Goal: Task Accomplishment & Management: Manage account settings

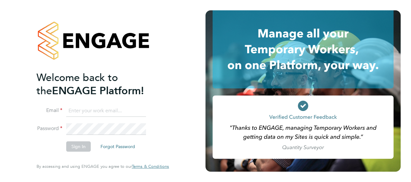
click at [101, 109] on input at bounding box center [106, 111] width 80 height 12
type input "[PERSON_NAME][EMAIL_ADDRESS][PERSON_NAME][PERSON_NAME][DOMAIN_NAME]"
click at [83, 145] on button "Sign In" at bounding box center [78, 146] width 25 height 10
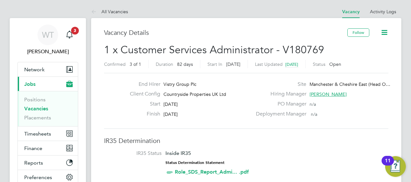
click at [374, 125] on div "End Hirer Vistry Group Plc Client Config Countryside Properties UK Ltd Start 29…" at bounding box center [246, 101] width 284 height 56
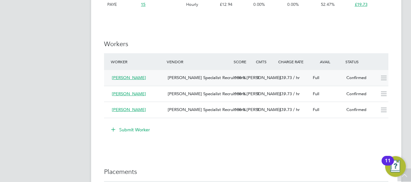
click at [123, 77] on span "Charlotte Oakes" at bounding box center [129, 77] width 34 height 5
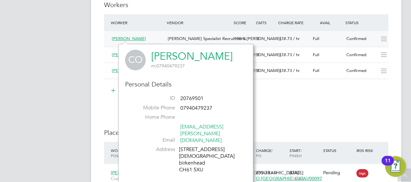
click at [386, 38] on icon at bounding box center [383, 38] width 8 height 5
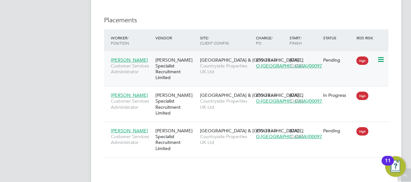
click at [128, 58] on span "[PERSON_NAME]" at bounding box center [129, 60] width 37 height 6
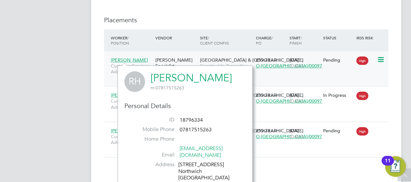
click at [380, 59] on icon at bounding box center [380, 60] width 6 height 8
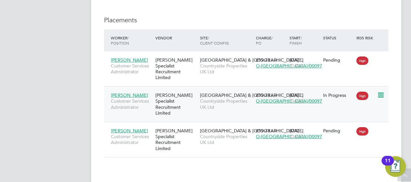
click at [379, 91] on icon at bounding box center [380, 95] width 6 height 8
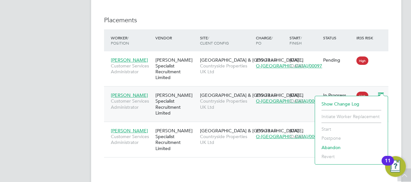
click at [225, 92] on span "Manchester & Cheshire…" at bounding box center [251, 95] width 103 height 6
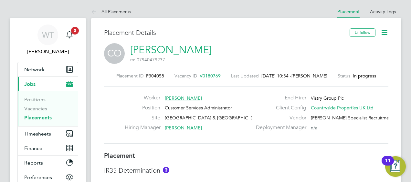
click at [385, 51] on div "CO Charlotte Oakes m: 07940479237" at bounding box center [246, 54] width 284 height 22
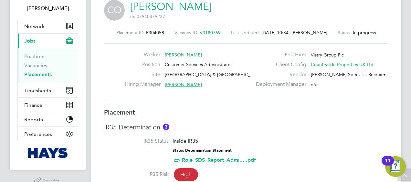
scroll to position [52, 0]
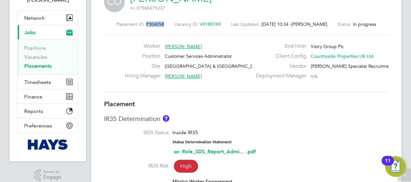
drag, startPoint x: 162, startPoint y: 25, endPoint x: 143, endPoint y: 25, distance: 18.7
click at [143, 25] on div "Placement ID P304058 Vacancy ID V0180769 Last Updated 01 Oct 2025, 10:34 - Hele…" at bounding box center [246, 24] width 284 height 6
click at [240, 92] on div "Placement ID P304058 Vacancy ID V0180769 Last Updated 01 Oct 2025, 10:34 - Hele…" at bounding box center [246, 57] width 284 height 87
click at [255, 79] on label "Deployment Manager" at bounding box center [279, 76] width 54 height 7
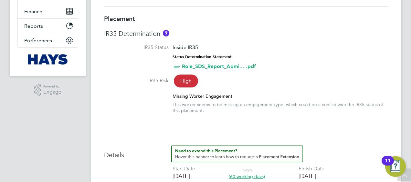
scroll to position [0, 0]
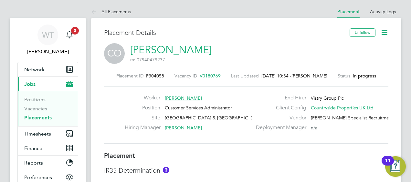
click at [298, 56] on div "CO Charlotte Oakes m: 07940479237" at bounding box center [246, 54] width 284 height 22
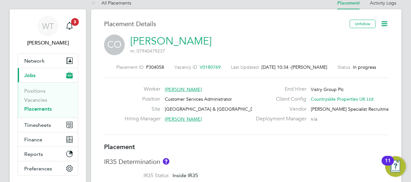
scroll to position [9, 0]
click at [385, 22] on icon at bounding box center [384, 23] width 8 height 8
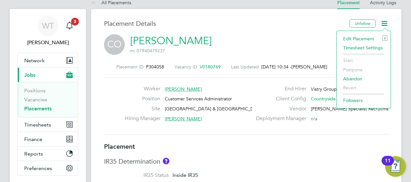
drag, startPoint x: 359, startPoint y: 39, endPoint x: 350, endPoint y: 36, distance: 10.2
click at [350, 36] on li "Edit Placement e" at bounding box center [363, 38] width 47 height 9
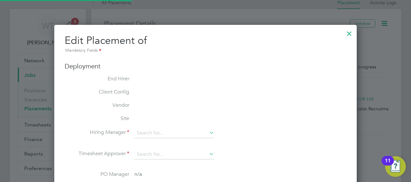
scroll to position [464, 302]
type input "[PERSON_NAME]"
type input "[DATE]"
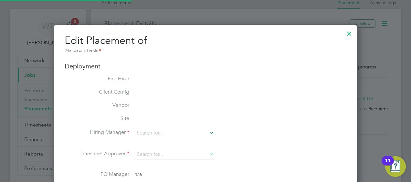
type input "08:30"
type input "17:00"
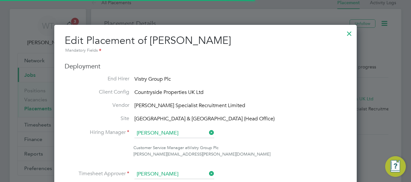
scroll to position [8, 282]
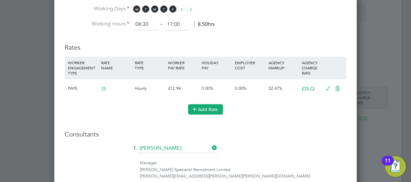
click at [212, 107] on button "Add Rate" at bounding box center [205, 109] width 35 height 10
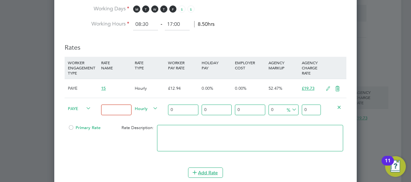
click at [103, 106] on input at bounding box center [116, 110] width 30 height 11
type input "premium"
click at [178, 109] on input "0" at bounding box center [183, 110] width 30 height 11
type input "1"
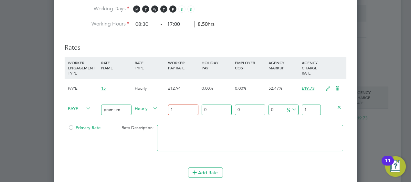
type input "12"
type input "12.9"
type input "12.94"
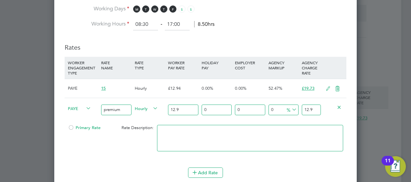
type input "12.94"
type input "12.9"
type input "12"
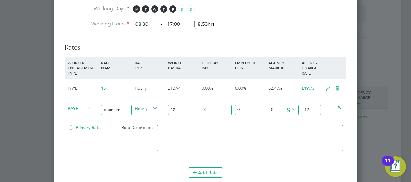
type input "1"
click at [211, 106] on input "0" at bounding box center [217, 110] width 30 height 11
type input "0"
type input "1"
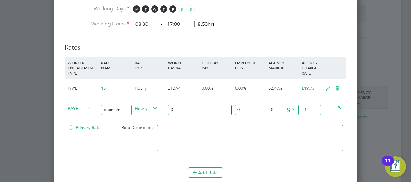
type input "0"
type input "12.07"
type input "2"
type input "0"
click at [172, 108] on input "0" at bounding box center [183, 110] width 30 height 11
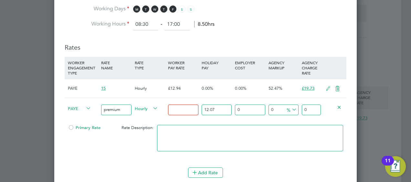
type input "1"
type input "1.1207"
type input "12"
type input "13.4484"
type input "12.9"
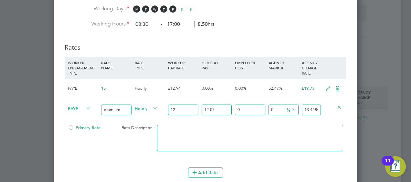
type input "14.45703"
type input "12.94"
type input "14.501858"
type input "12.94"
click at [191, 108] on input "12.94" at bounding box center [183, 110] width 30 height 11
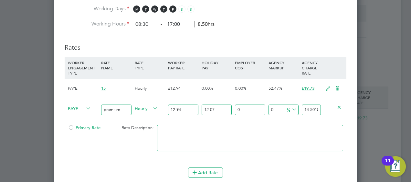
click at [222, 107] on input "12.07" at bounding box center [217, 110] width 30 height 11
click at [249, 106] on input "0" at bounding box center [250, 110] width 30 height 11
type input "2"
type input "14.79189516"
type input "25"
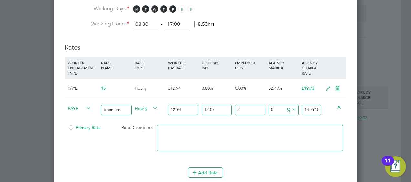
type input "18.1273225"
type input "25"
type input "1"
type input "18.308595725"
type input "17"
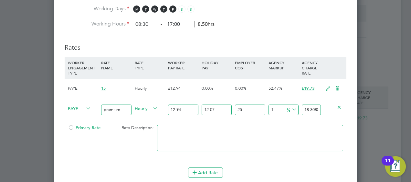
type input "21.208967325"
type input "17.5"
type input "21.2996039375"
type input "17.5"
click at [105, 162] on li "WORKER ENGAGEMENT TYPE RATE NAME RATE TYPE WORKER PAY RATE HOLIDAY PAY EMPLOYER…" at bounding box center [206, 112] width 282 height 111
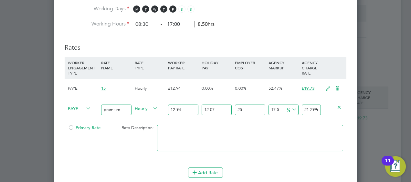
click at [247, 106] on input "25" at bounding box center [250, 110] width 30 height 11
type input "2"
type input "17.380476813"
type input "22"
type input "20.788413443"
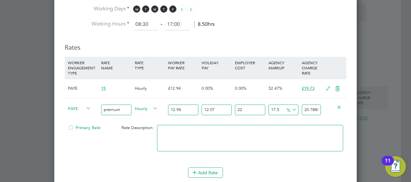
type input "2"
type input "17.380476813"
type input "21"
type input "20.6180166115"
type input "2"
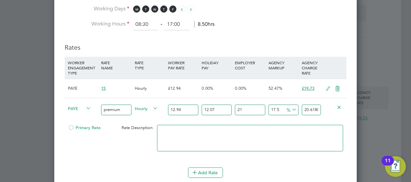
type input "17.380476813"
type input "20"
type input "20.44761978"
type input "2"
type input "17.380476813"
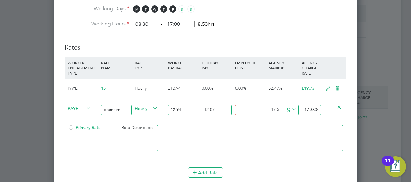
type input "1"
type input "17.2100799815"
type input "18"
type input "20.106826117"
type input "1"
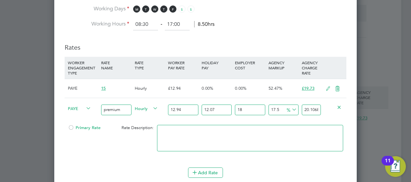
type input "17.2100799815"
type input "16"
type input "19.766032454"
type input "1"
type input "17.2100799815"
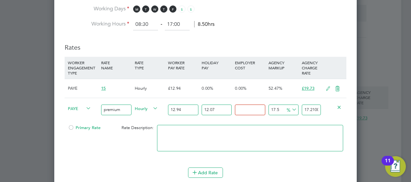
type input "2"
type input "17.380476813"
type input "25"
type input "21.2996039375"
click at [247, 119] on div "25 n/a" at bounding box center [249, 110] width 33 height 24
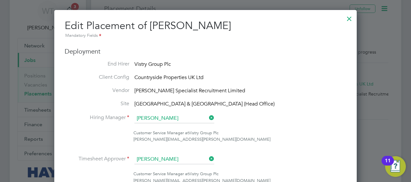
scroll to position [0, 0]
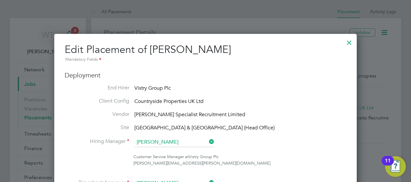
click at [348, 43] on div at bounding box center [349, 41] width 12 height 12
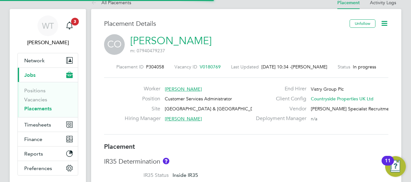
scroll to position [19, 45]
click at [38, 109] on link "Placements" at bounding box center [37, 109] width 27 height 6
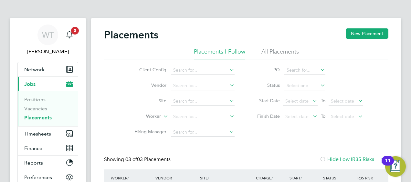
click at [35, 118] on link "Placements" at bounding box center [37, 118] width 27 height 6
click at [405, 42] on div "WT Wendy Turner Notifications 3 Applications: Network Team Members Businesses S…" at bounding box center [205, 163] width 411 height 327
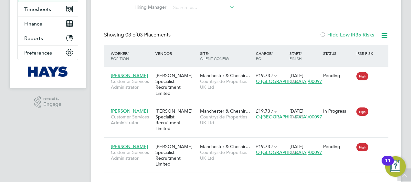
scroll to position [127, 0]
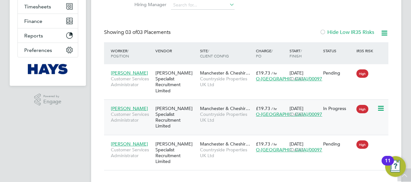
click at [223, 106] on span "Manchester & Cheshir…" at bounding box center [225, 109] width 50 height 6
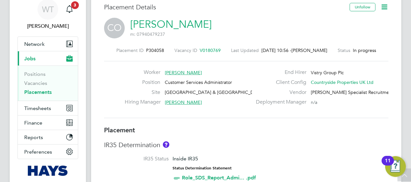
click at [381, 7] on icon at bounding box center [384, 7] width 8 height 8
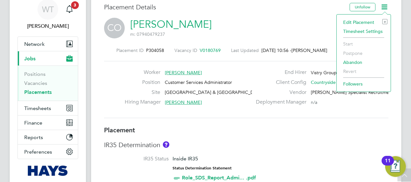
click at [357, 20] on li "Edit Placement e" at bounding box center [363, 22] width 47 height 9
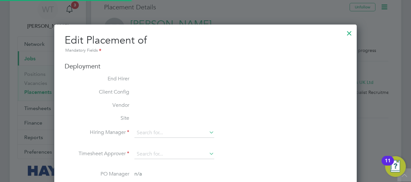
type input "Helen Howarth"
type input "[DATE]"
type input "08:30"
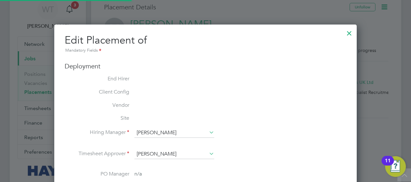
type input "17:00"
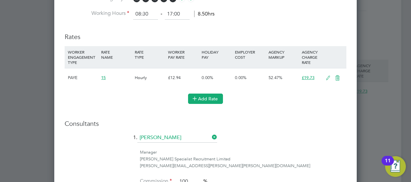
click at [216, 98] on button "Add Rate" at bounding box center [205, 99] width 35 height 10
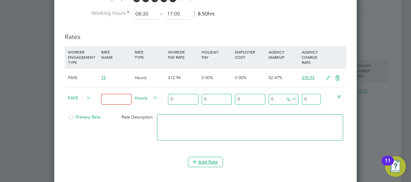
click at [111, 99] on input at bounding box center [116, 99] width 30 height 11
type input "Premium"
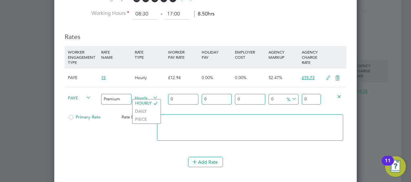
click at [193, 94] on input "0" at bounding box center [183, 99] width 30 height 11
type input "1"
type input "12"
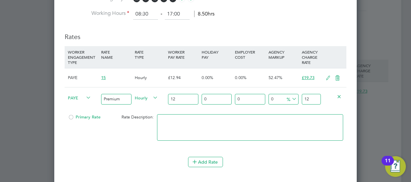
type input "12.9"
type input "12.94"
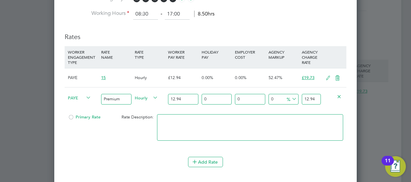
type input "1"
type input "13.0694"
type input "12"
type input "14.4928"
type input "12.07"
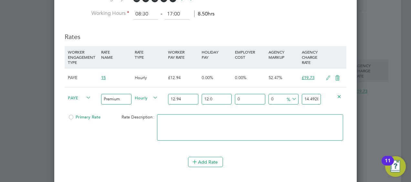
type input "14.501858"
type input "12.07"
type input "2"
type input "14.79189516"
type input "25"
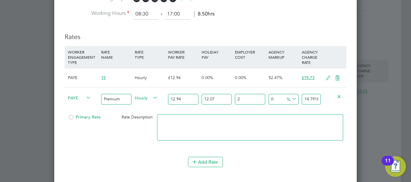
type input "18.1273225"
type input "25"
type input "1"
type input "18.308595725"
type input "17"
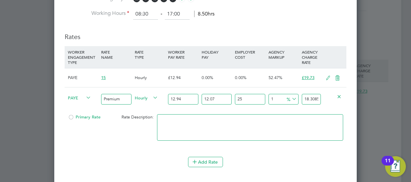
type input "21.208967325"
type input "17.5"
type input "21.2996039375"
type input "17.5"
click at [391, 93] on div at bounding box center [205, 91] width 411 height 182
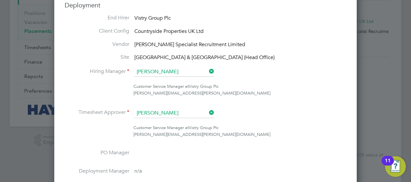
scroll to position [20, 0]
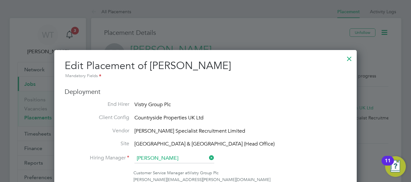
click at [349, 54] on div at bounding box center [349, 57] width 12 height 12
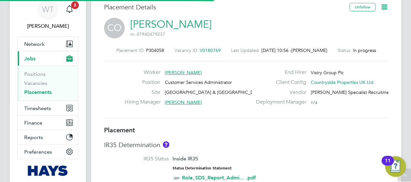
scroll to position [19, 45]
click at [30, 90] on link "Placements" at bounding box center [37, 92] width 27 height 6
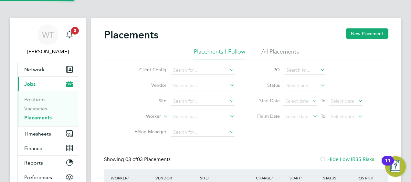
scroll to position [25, 56]
click at [269, 51] on li "All Placements" at bounding box center [279, 54] width 37 height 12
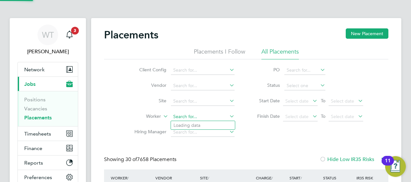
click at [189, 113] on input at bounding box center [203, 116] width 64 height 9
click at [186, 133] on b "Angela" at bounding box center [191, 133] width 37 height 5
type input "Angela Montgomery"
click at [409, 21] on div "WT Wendy Turner Notifications 3 Applications: Network Team Members Businesses S…" at bounding box center [205, 128] width 411 height 257
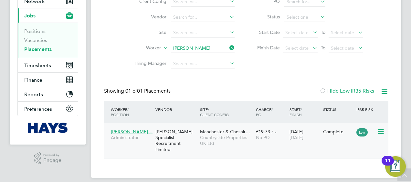
click at [191, 139] on div "[PERSON_NAME] Specialist Recruitment Limited" at bounding box center [176, 141] width 45 height 30
click at [406, 109] on div "WT Wendy Turner Notifications 3 Applications: Network Team Members Businesses S…" at bounding box center [205, 60] width 411 height 257
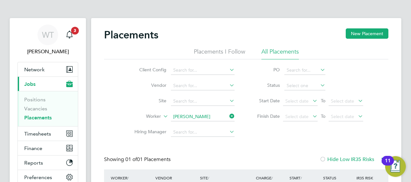
click at [35, 116] on link "Placements" at bounding box center [37, 118] width 27 height 6
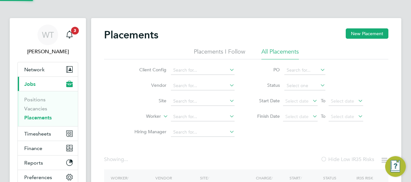
click at [204, 53] on li "Placements I Follow" at bounding box center [219, 54] width 51 height 12
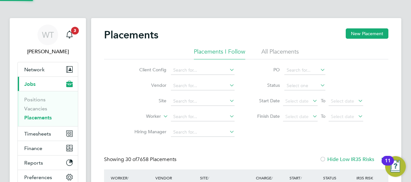
scroll to position [30, 56]
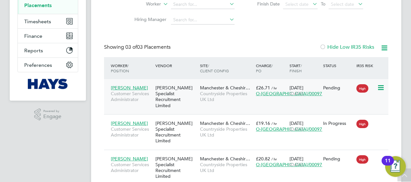
click at [382, 86] on icon at bounding box center [380, 88] width 6 height 8
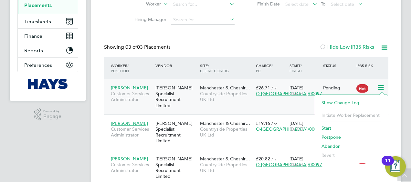
click at [328, 146] on li "Abandon" at bounding box center [351, 146] width 66 height 9
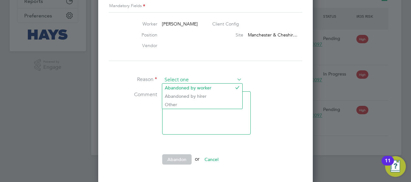
click at [198, 78] on input at bounding box center [202, 80] width 80 height 10
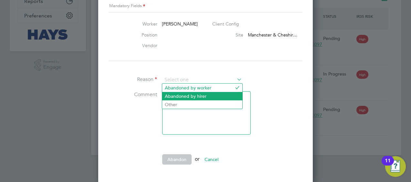
click at [191, 95] on li "Abandoned by hirer" at bounding box center [202, 96] width 80 height 8
type input "Abandoned by hirer"
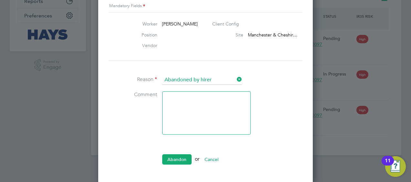
click at [189, 105] on textarea at bounding box center [206, 112] width 88 height 43
click at [211, 80] on input at bounding box center [202, 80] width 80 height 10
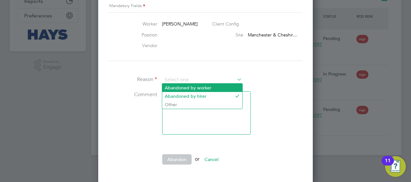
click at [202, 87] on li "Abandoned by worker" at bounding box center [202, 88] width 80 height 8
type input "Abandoned by worker"
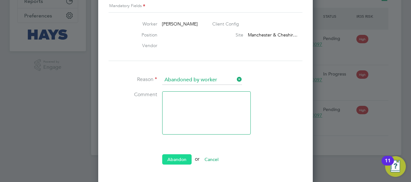
click at [171, 161] on button "Abandon" at bounding box center [176, 159] width 29 height 10
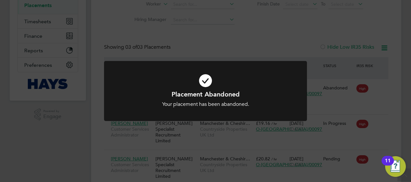
click at [236, 36] on div "Placement Abandoned Your placement has been abandoned. Cancel Okay" at bounding box center [205, 91] width 411 height 182
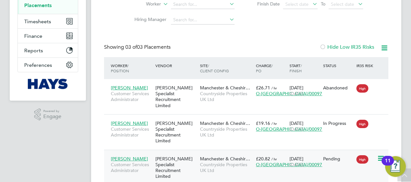
click at [380, 155] on icon at bounding box center [380, 159] width 6 height 8
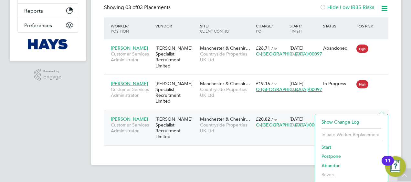
click at [329, 163] on li "Abandon" at bounding box center [351, 165] width 66 height 9
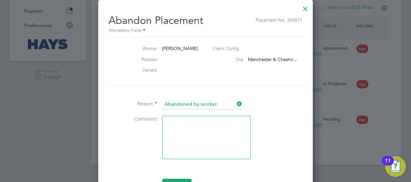
click at [170, 104] on input "Abandoned by worker" at bounding box center [202, 105] width 80 height 10
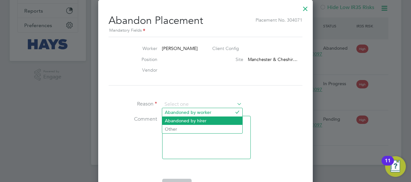
click at [171, 120] on li "Abandoned by hirer" at bounding box center [202, 121] width 80 height 8
type input "Abandoned by hirer"
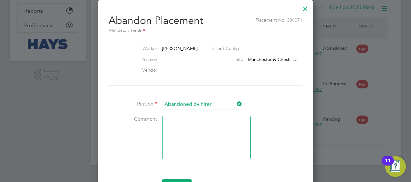
click at [177, 137] on textarea at bounding box center [206, 137] width 88 height 43
type textarea "n"
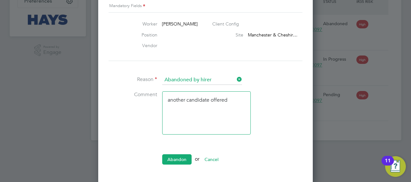
type textarea "another candidate offered"
click at [169, 159] on button "Abandon" at bounding box center [176, 159] width 29 height 10
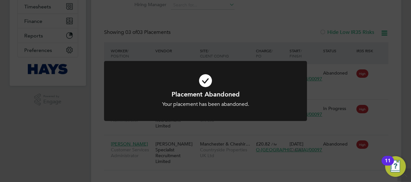
click at [402, 112] on div "Placement Abandoned Your placement has been abandoned. Cancel Okay" at bounding box center [205, 91] width 411 height 182
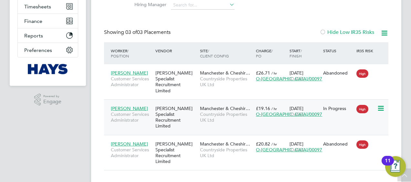
click at [379, 105] on icon at bounding box center [380, 109] width 6 height 8
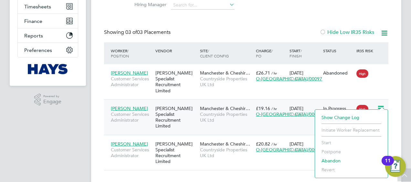
click at [220, 112] on span "Countryside Properties UK Ltd" at bounding box center [226, 117] width 53 height 12
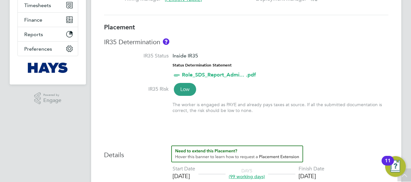
scroll to position [120, 0]
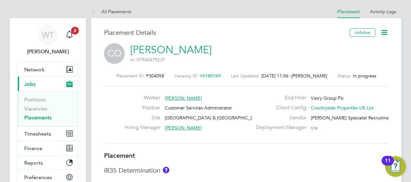
click at [388, 36] on icon at bounding box center [384, 32] width 8 height 8
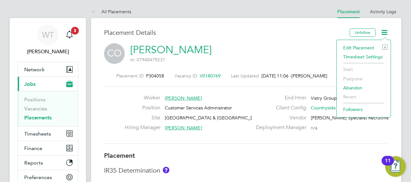
click at [349, 46] on li "Edit Placement e" at bounding box center [363, 47] width 47 height 9
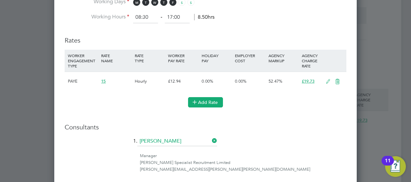
click at [202, 102] on button "Add Rate" at bounding box center [205, 102] width 35 height 10
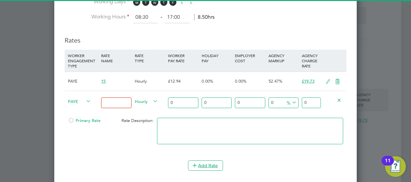
click at [121, 100] on input at bounding box center [116, 103] width 30 height 11
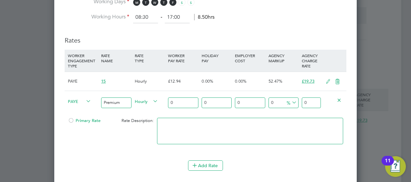
type input "Premium"
click at [181, 104] on input "0" at bounding box center [183, 103] width 30 height 11
type input "1"
type input "12"
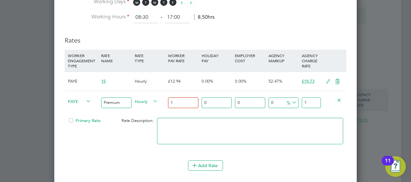
type input "12"
type input "12.9"
type input "12.94"
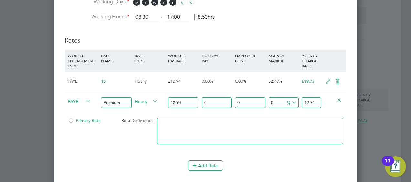
type input "12.94"
type input "1"
type input "13.0694"
type input "12"
type input "14.4928"
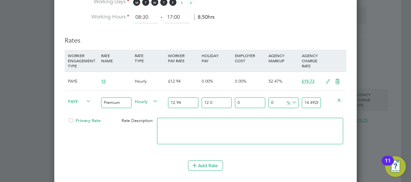
type input "12.07"
type input "14.501858"
type input "12.07"
click at [280, 101] on input "0" at bounding box center [283, 103] width 30 height 11
type input "3"
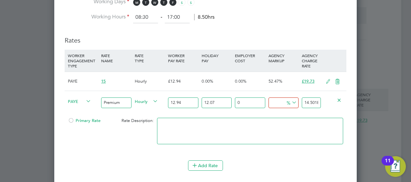
type input "14.93691374"
type input "36"
type input "19.72252688"
type input "36.5"
type input "19.79503617"
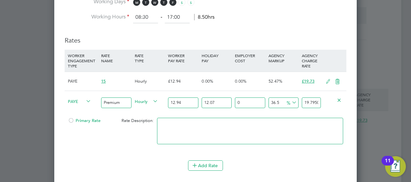
type input "36"
type input "19.72252688"
type input "36.3"
type input "19.766032454"
type input "36"
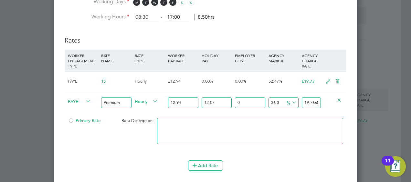
type input "19.72252688"
type input "36.2"
type input "19.751530596"
type input "36"
type input "19.72252688"
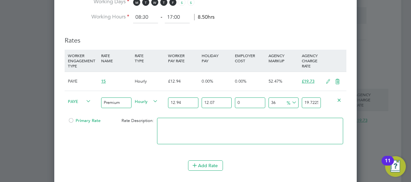
type input "36.1"
type input "19.737028738"
type input "36"
type input "19.72252688"
click at [315, 99] on input "19.72252688" at bounding box center [311, 103] width 19 height 11
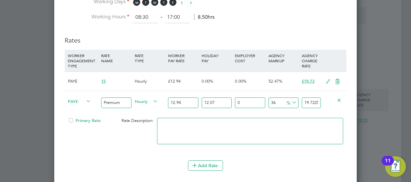
type input "36.01890737035213"
type input "19.7252688"
type input "36.019039767180175"
type input "19.725288"
type input "36.02312200271165"
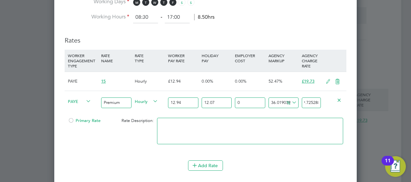
type input "19.72588"
type input "36.043257353643924"
type input "19.7288"
type input "36.45148090679139"
type input "19.788"
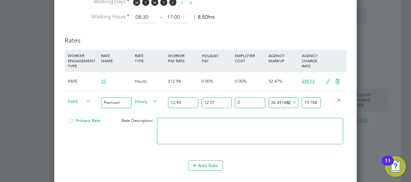
type input "37.08588237452056"
type input "19.88"
type input "36.45148090679139"
type input "19.788"
type input "36.112214034918836"
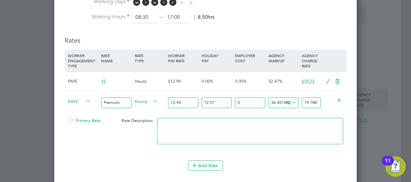
type input "19.7388"
type input "36.10669750041684"
type input "19.738"
type input "36.05153215539691"
type input "19.73"
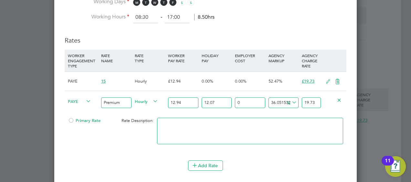
click at [295, 152] on li "WORKER ENGAGEMENT TYPE RATE NAME RATE TYPE WORKER PAY RATE HOLIDAY PAY EMPLOYER…" at bounding box center [206, 105] width 282 height 111
click at [110, 138] on div "Primary Rate Rate Description:" at bounding box center [206, 134] width 282 height 39
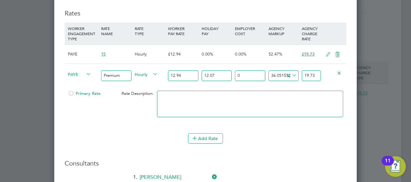
scroll to position [424, 0]
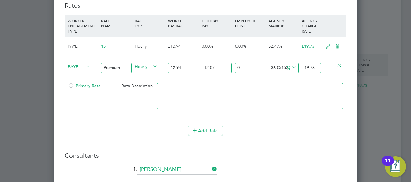
click at [68, 85] on div at bounding box center [71, 87] width 6 height 5
click at [201, 98] on textarea at bounding box center [250, 96] width 186 height 26
click at [201, 98] on textarea "paye rate" at bounding box center [250, 96] width 186 height 26
type textarea "paye rate"
click at [140, 129] on div "Add Rate" at bounding box center [206, 131] width 282 height 10
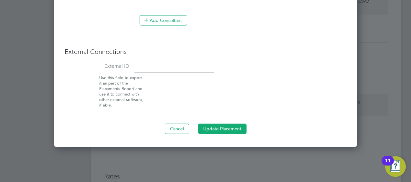
scroll to position [647, 0]
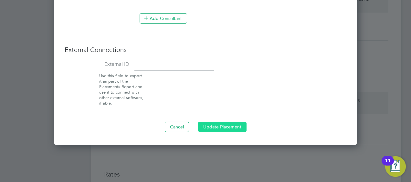
click at [212, 123] on button "Update Placement" at bounding box center [222, 127] width 48 height 10
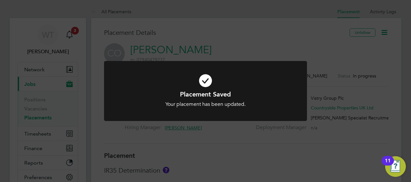
scroll to position [3, 3]
click at [280, 45] on div "Placement Saved Your placement has been updated. Cancel Okay" at bounding box center [205, 91] width 411 height 182
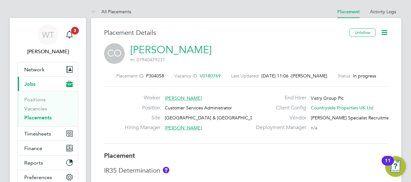
click at [231, 148] on div "Placement ID P304058 Vacancy ID V0180769 Last Updated [DATE] 11:06 - [PERSON_NA…" at bounding box center [246, 108] width 284 height 87
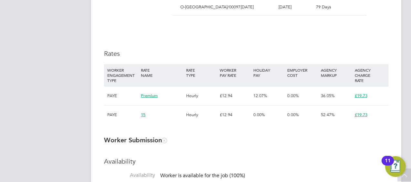
scroll to position [200, 0]
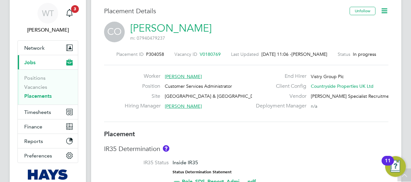
scroll to position [0, 0]
